Goal: Find specific page/section: Find specific page/section

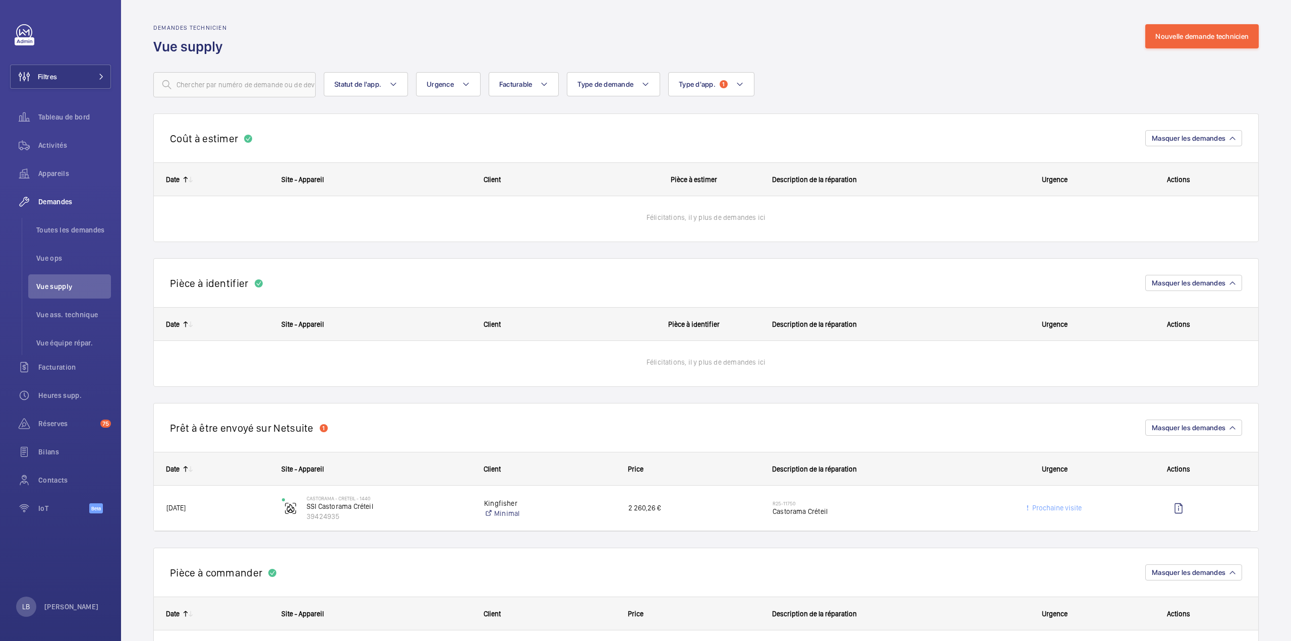
scroll to position [1160, 0]
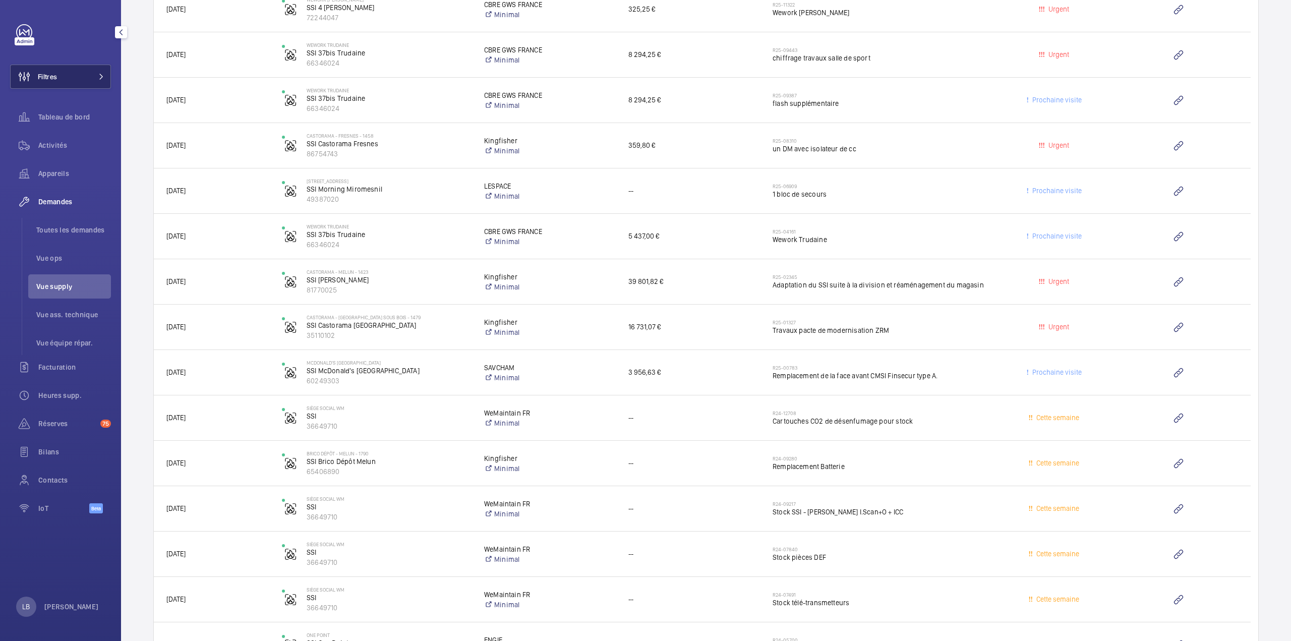
click at [55, 67] on span "Filtres" at bounding box center [34, 77] width 46 height 24
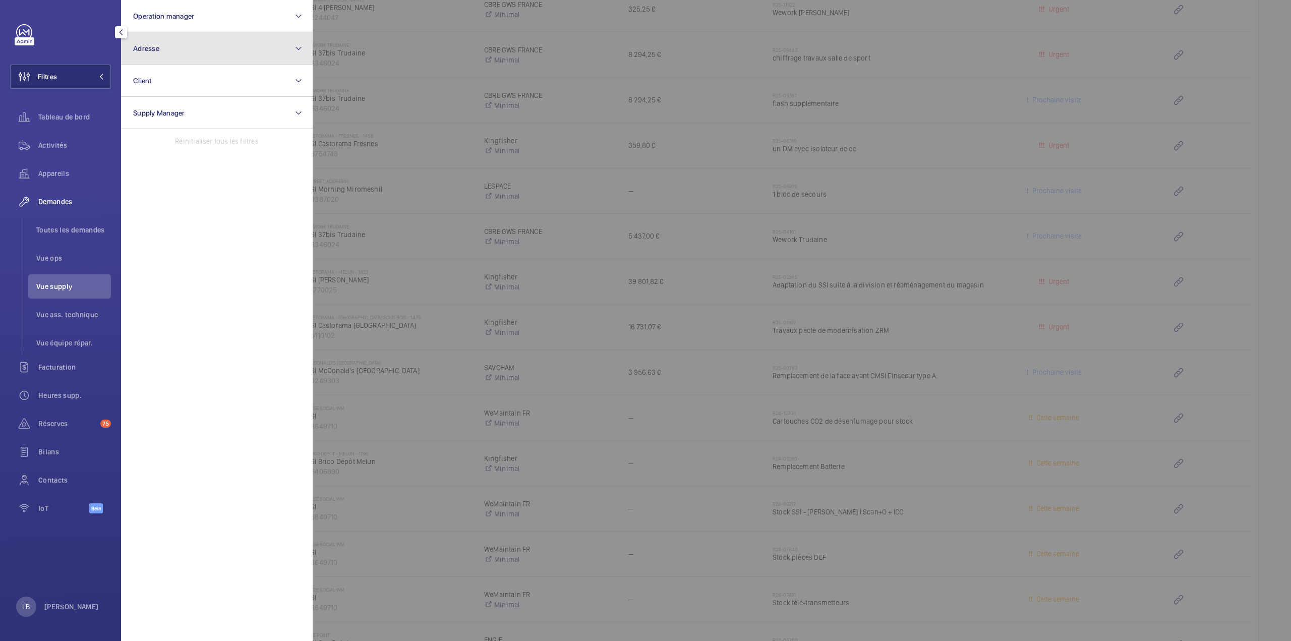
click at [184, 50] on button "Adresse" at bounding box center [217, 48] width 192 height 32
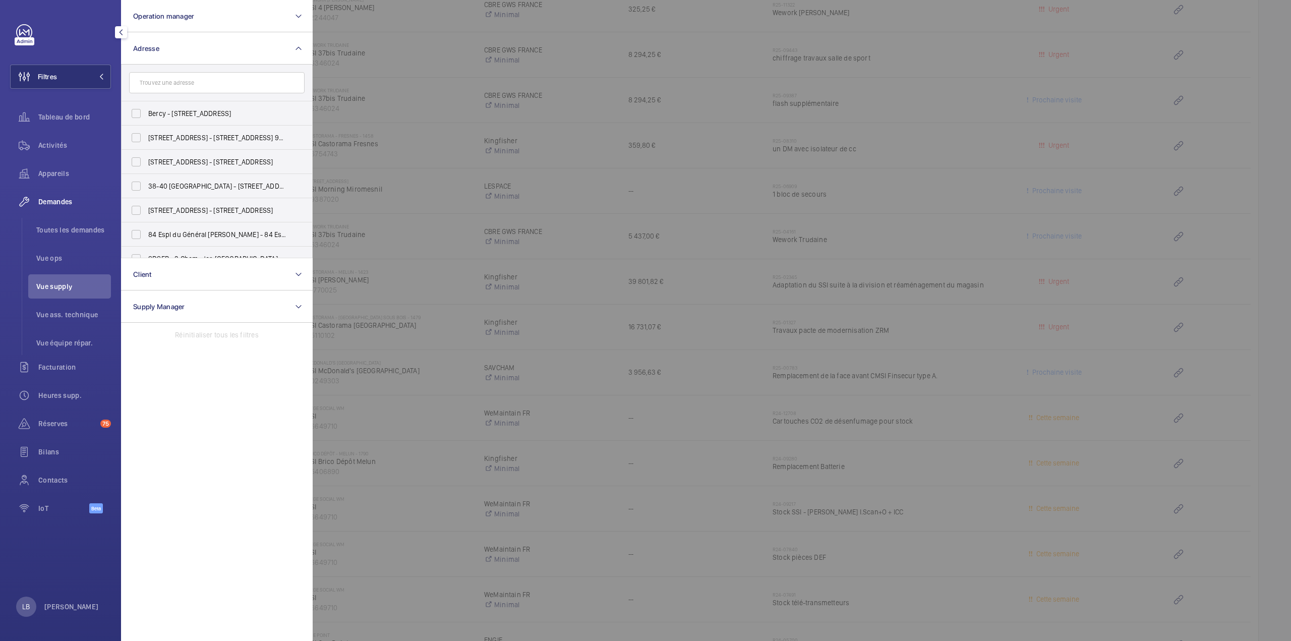
click at [173, 91] on input "text" at bounding box center [216, 82] width 175 height 21
type input "grand central"
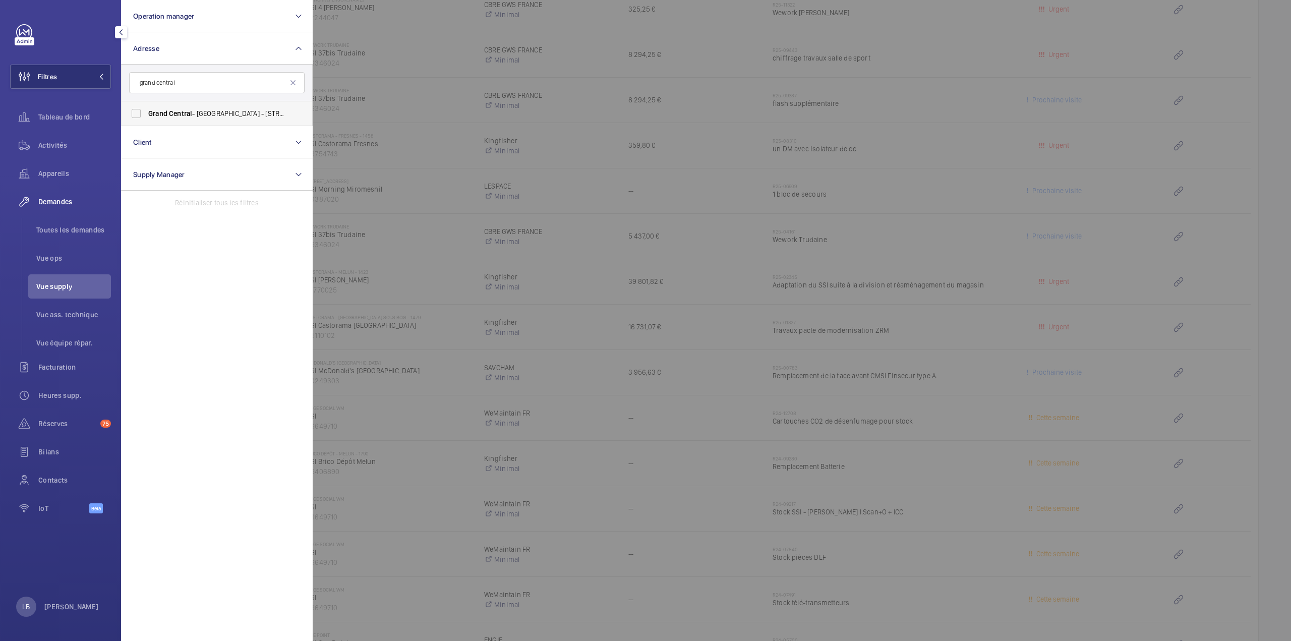
click at [133, 113] on label "Grand Central - Saint Lazare - 17 Rue d'Amsterdam, PARIS 75009" at bounding box center [209, 113] width 175 height 24
click at [133, 113] on input "Grand Central - Saint Lazare - 17 Rue d'Amsterdam, PARIS 75009" at bounding box center [136, 113] width 20 height 20
checkbox input "true"
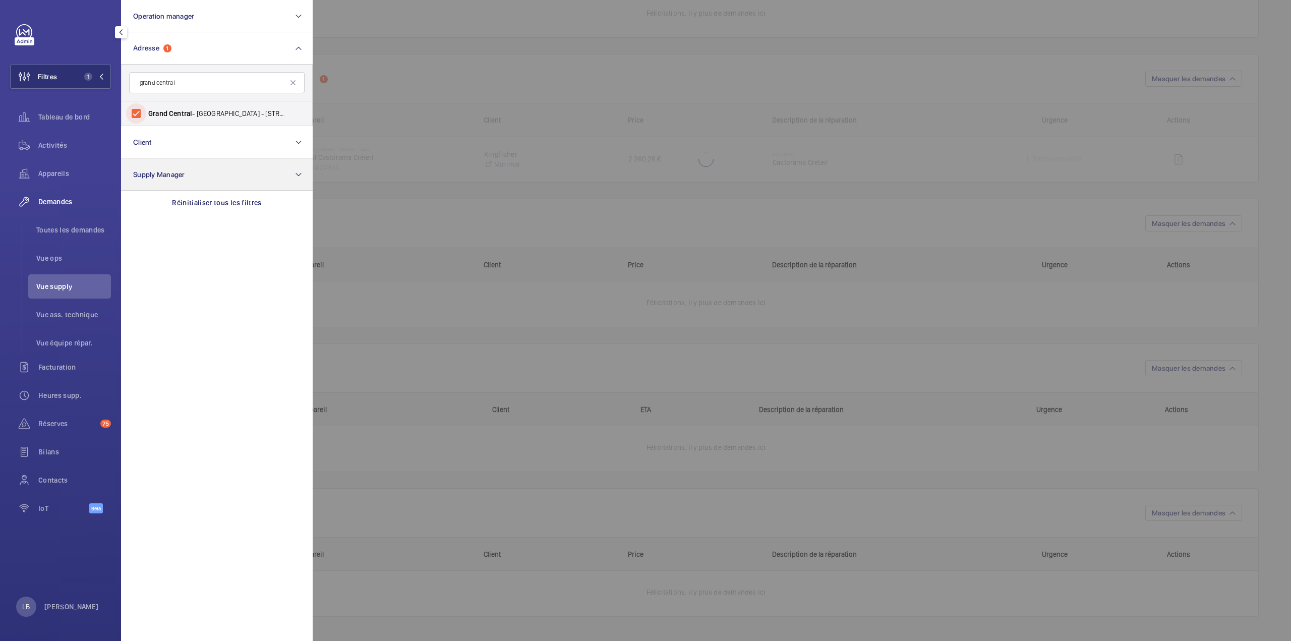
scroll to position [348, 0]
click at [289, 283] on section "Operation manager Adresse 1 grand central Grand Central - Saint Lazare - 17 Rue…" at bounding box center [217, 320] width 192 height 641
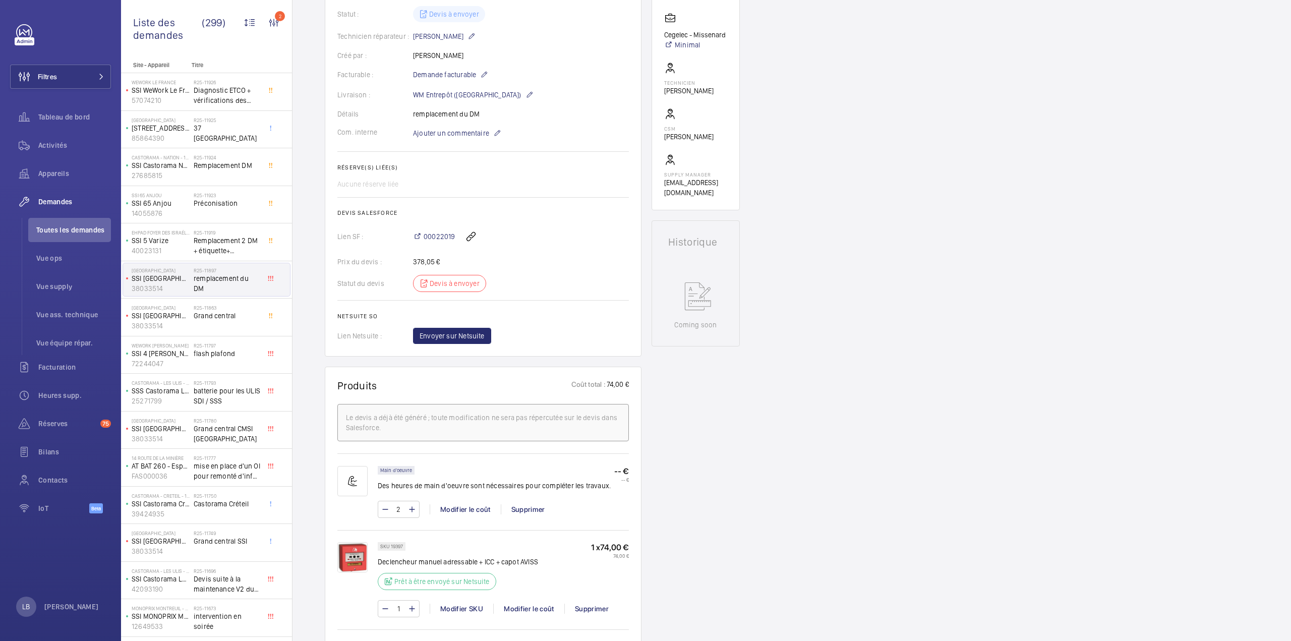
scroll to position [151, 0]
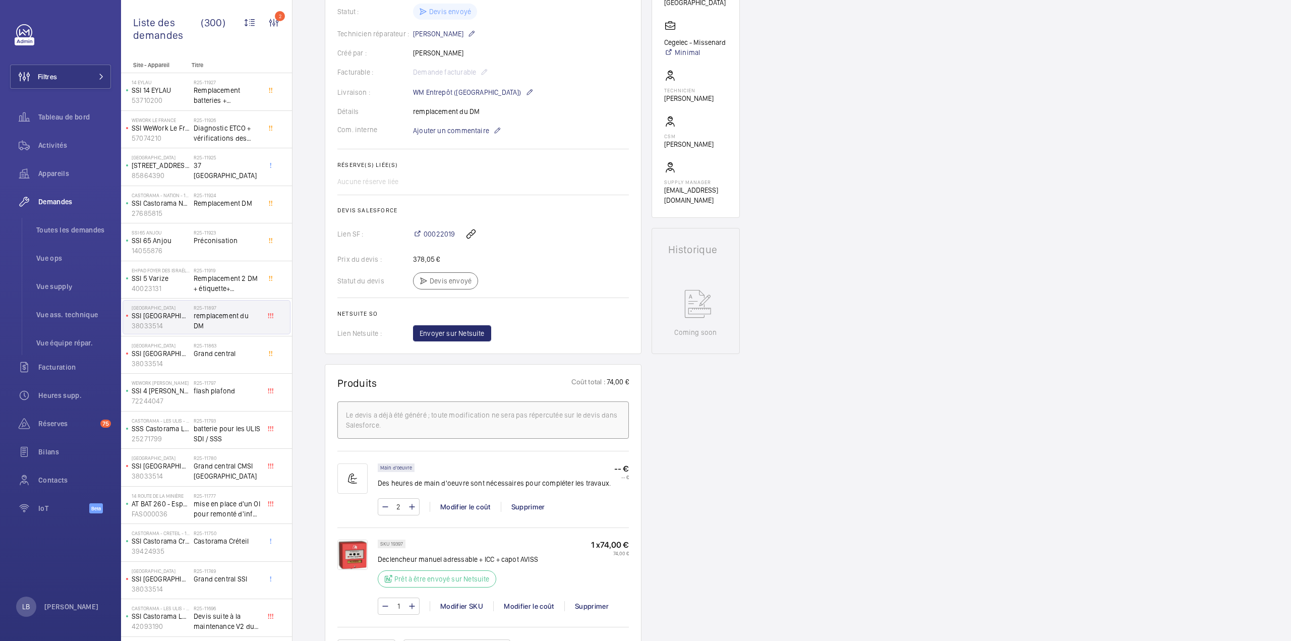
scroll to position [252, 0]
